Goal: Transaction & Acquisition: Subscribe to service/newsletter

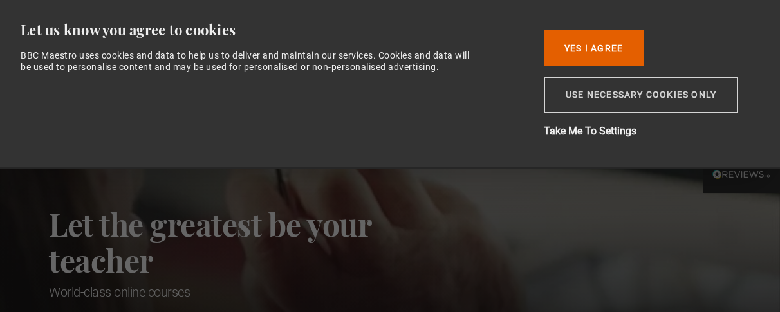
click at [621, 101] on button "Use necessary cookies only" at bounding box center [641, 95] width 194 height 37
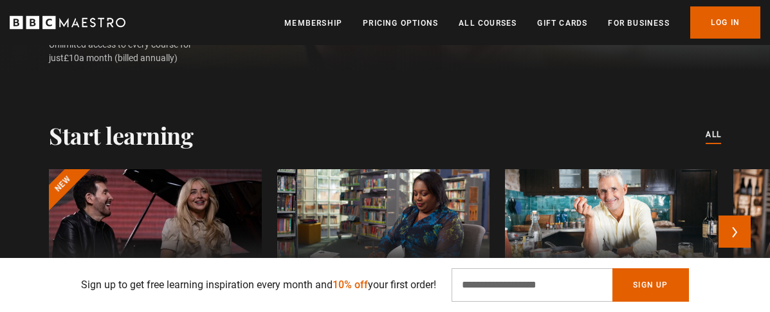
scroll to position [386, 0]
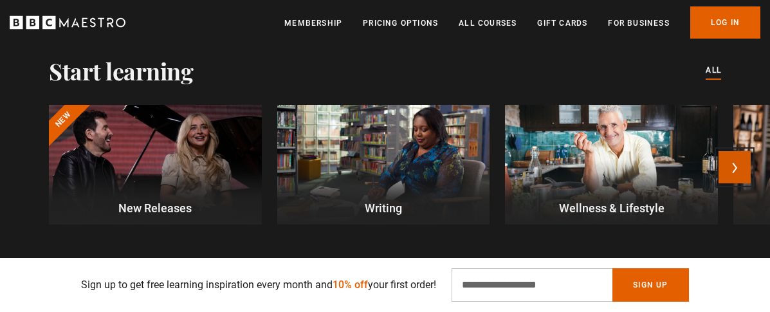
click at [745, 151] on button "Next" at bounding box center [735, 167] width 32 height 32
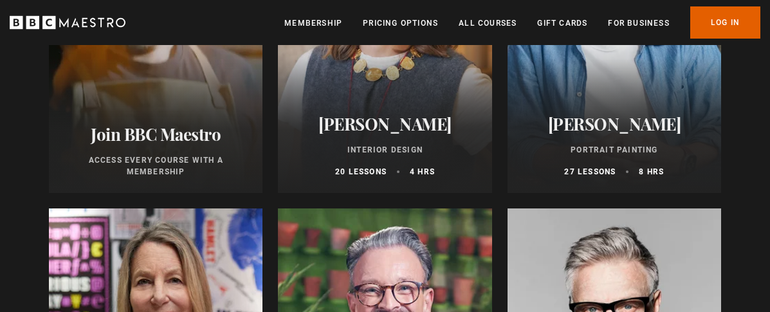
scroll to position [450, 0]
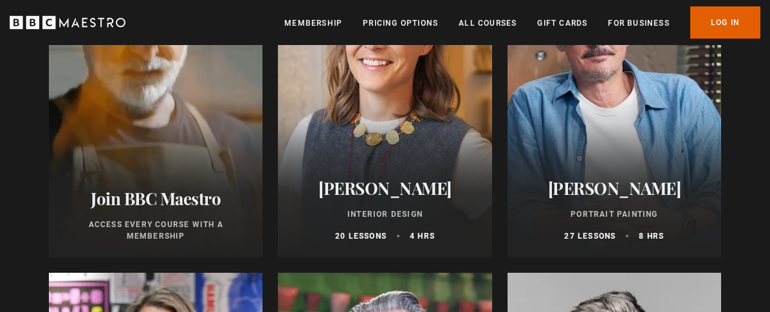
click at [595, 213] on div "Jonathan Yeo Portrait Painting 27 lessons 8 hrs" at bounding box center [615, 210] width 214 height 95
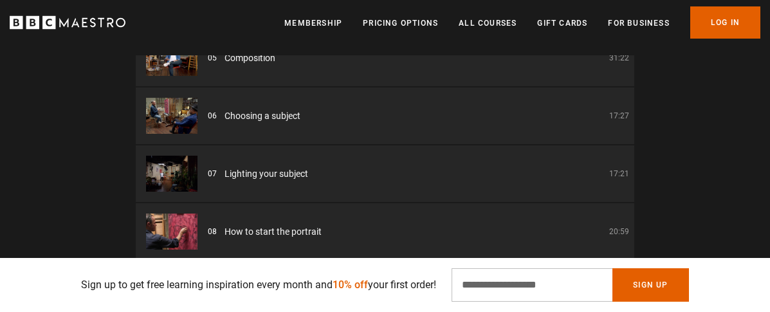
scroll to position [0, 149]
click at [219, 123] on div "06 Choosing a subject 17:27" at bounding box center [418, 116] width 421 height 14
click at [231, 123] on span "Choosing a subject" at bounding box center [262, 116] width 76 height 14
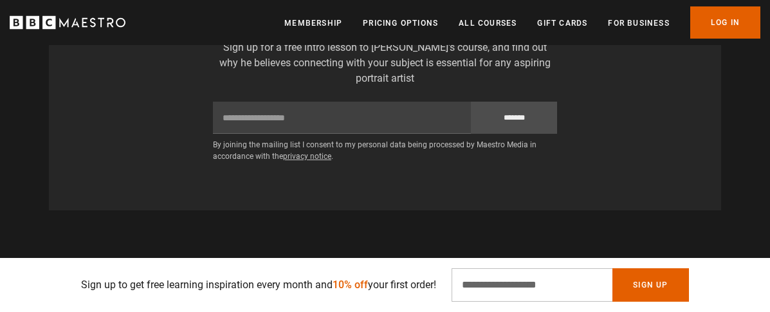
scroll to position [2316, 0]
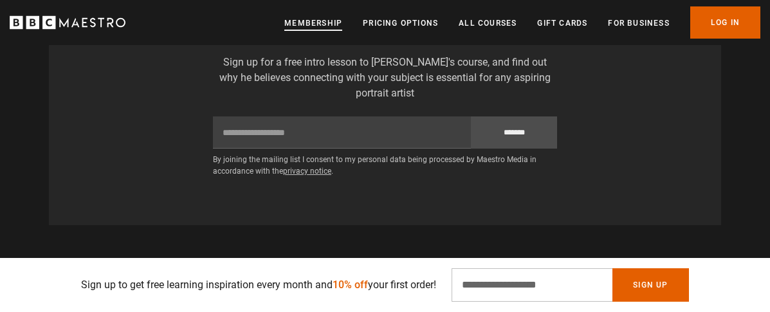
click at [284, 23] on link "Membership" at bounding box center [313, 23] width 58 height 13
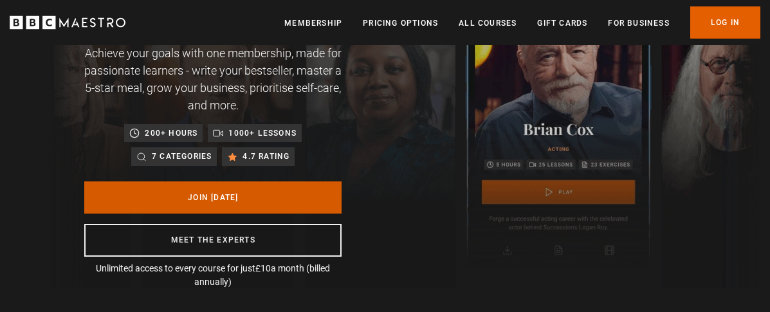
scroll to position [0, 298]
click at [268, 194] on link "Join Today" at bounding box center [212, 197] width 257 height 32
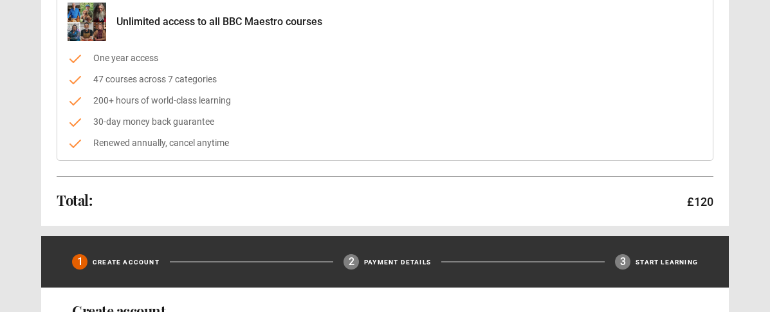
scroll to position [129, 0]
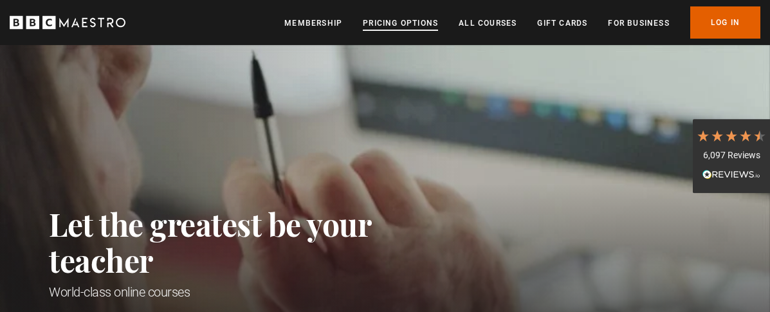
click at [363, 23] on link "Pricing Options" at bounding box center [400, 23] width 75 height 13
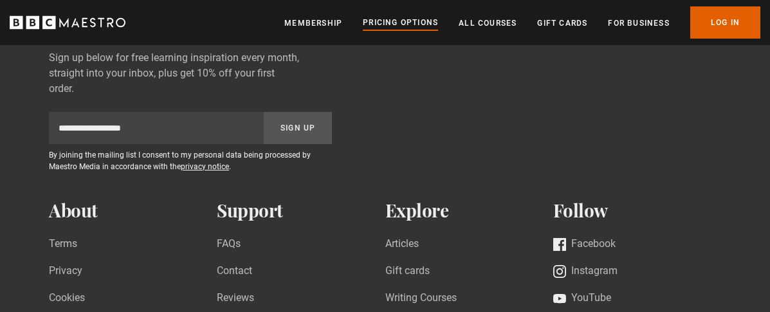
scroll to position [1608, 0]
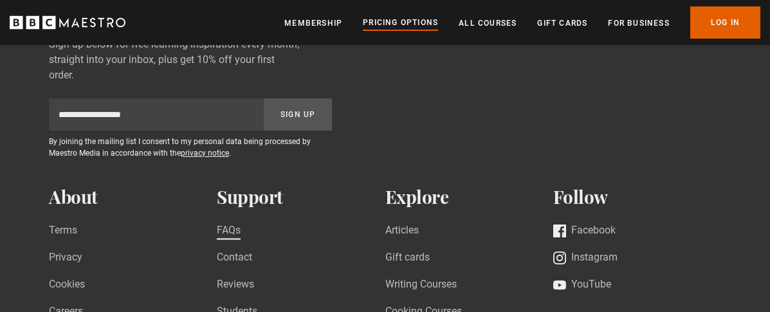
click at [241, 223] on link "FAQs" at bounding box center [229, 231] width 24 height 17
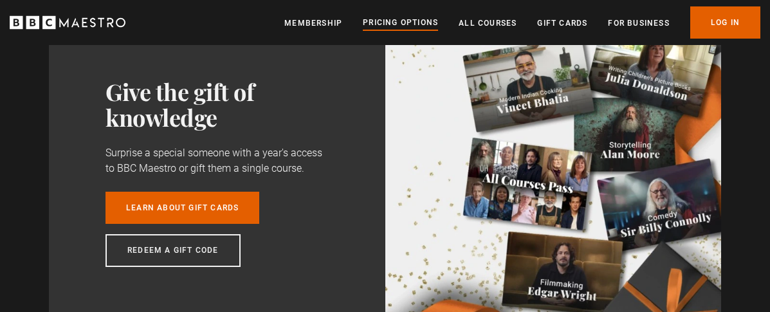
scroll to position [1029, 0]
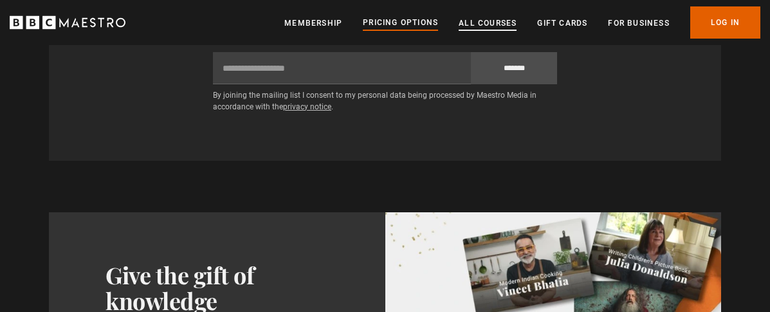
click at [459, 22] on link "All Courses" at bounding box center [488, 23] width 58 height 13
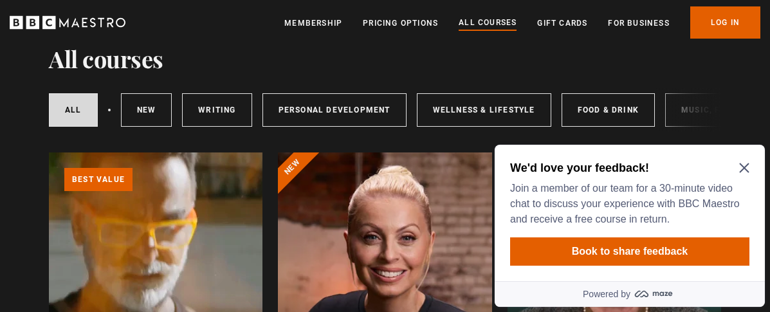
scroll to position [257, 0]
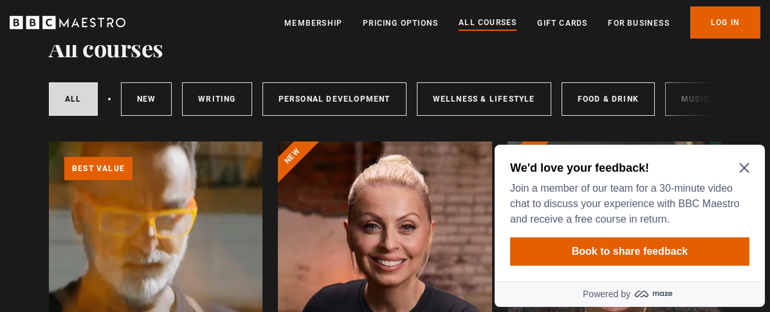
click at [746, 165] on icon "Close Maze Prompt" at bounding box center [744, 168] width 10 height 10
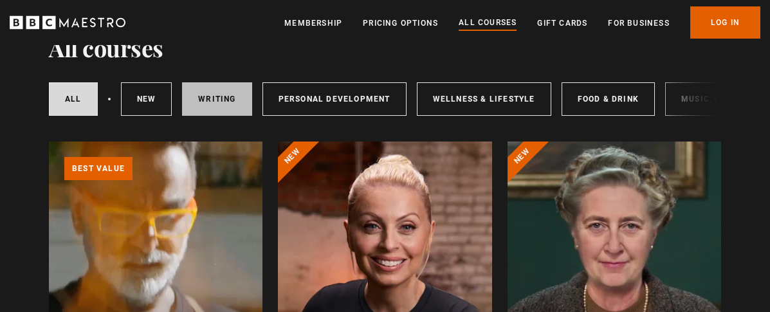
click at [228, 105] on link "Writing" at bounding box center [216, 98] width 69 height 33
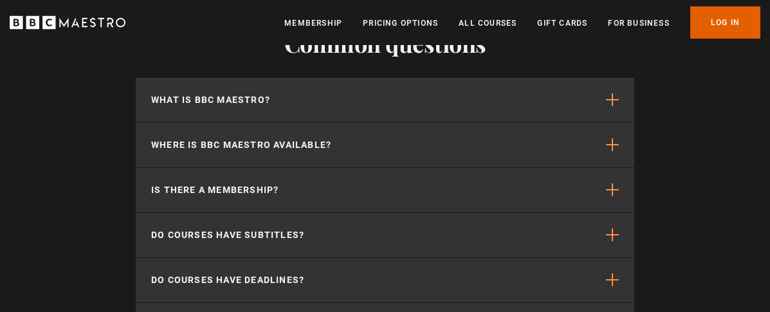
scroll to position [2444, 0]
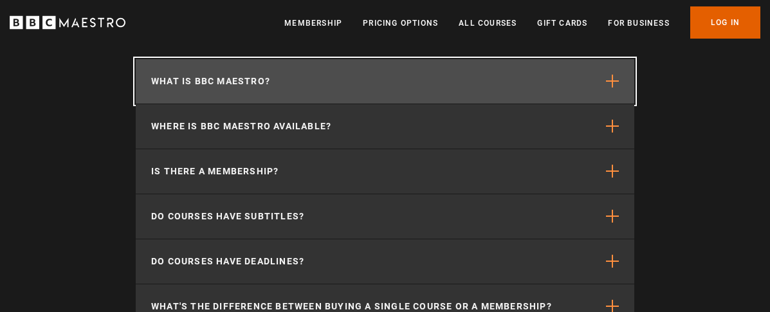
click at [610, 87] on span "button" at bounding box center [612, 81] width 13 height 13
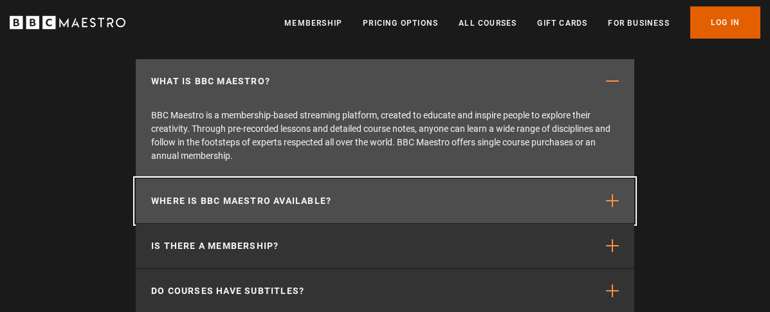
click at [609, 207] on span "button" at bounding box center [612, 200] width 13 height 13
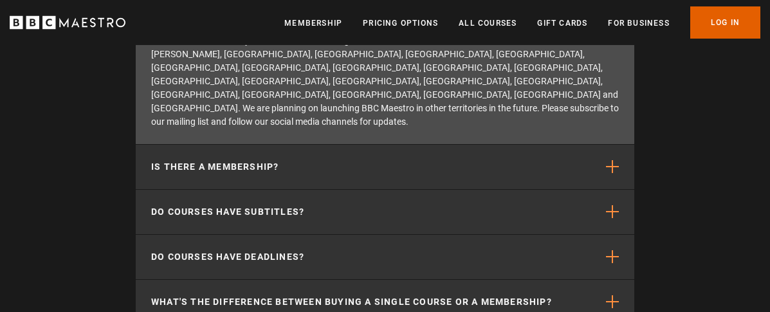
scroll to position [2573, 0]
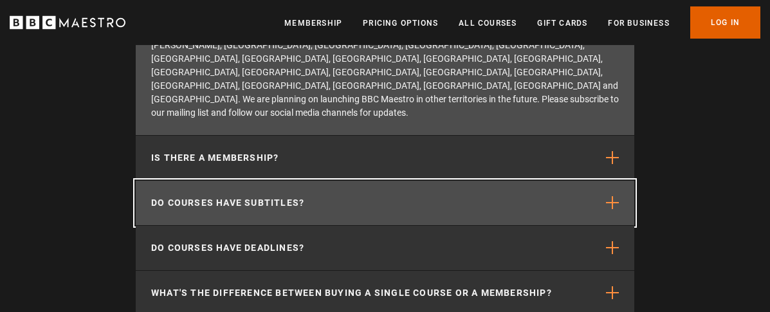
click at [603, 181] on button "Do courses have subtitles?" at bounding box center [385, 203] width 499 height 44
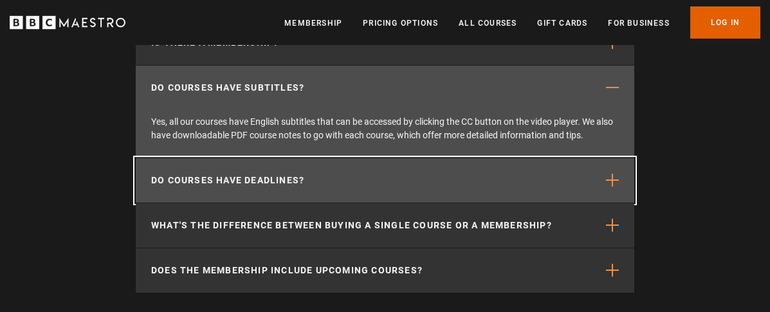
click at [607, 192] on button "Do courses have deadlines?" at bounding box center [385, 180] width 499 height 44
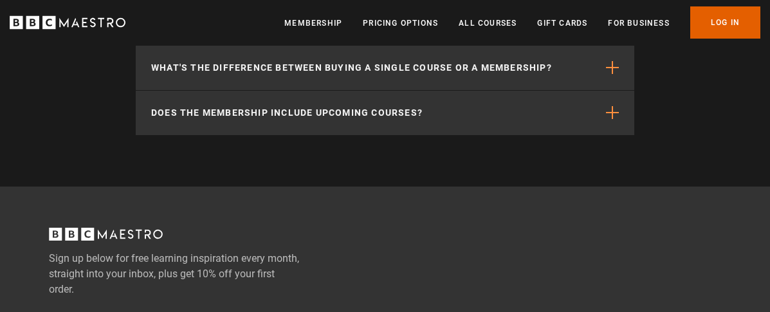
scroll to position [2766, 0]
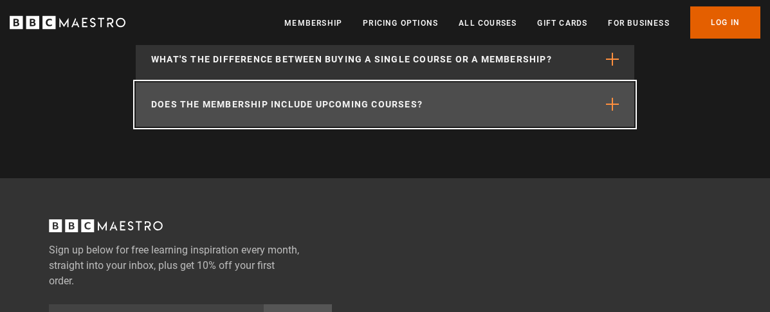
click at [615, 111] on span "button" at bounding box center [612, 104] width 13 height 13
